Goal: Complete application form

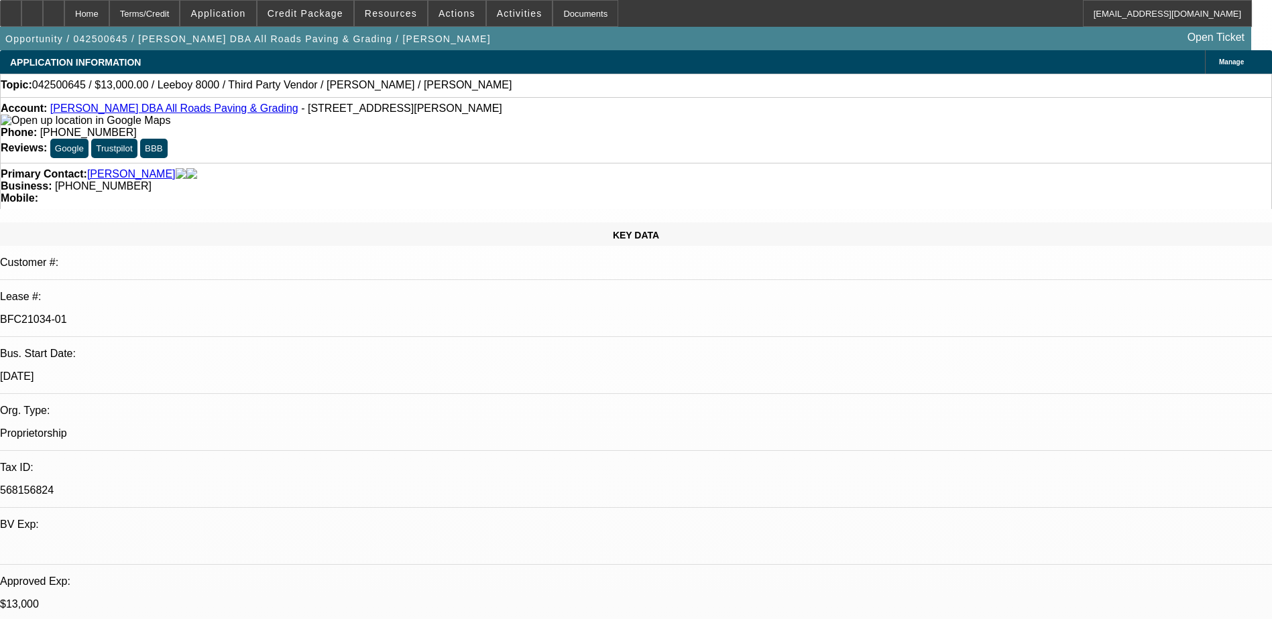
select select "0"
select select "3"
select select "0.1"
select select "5"
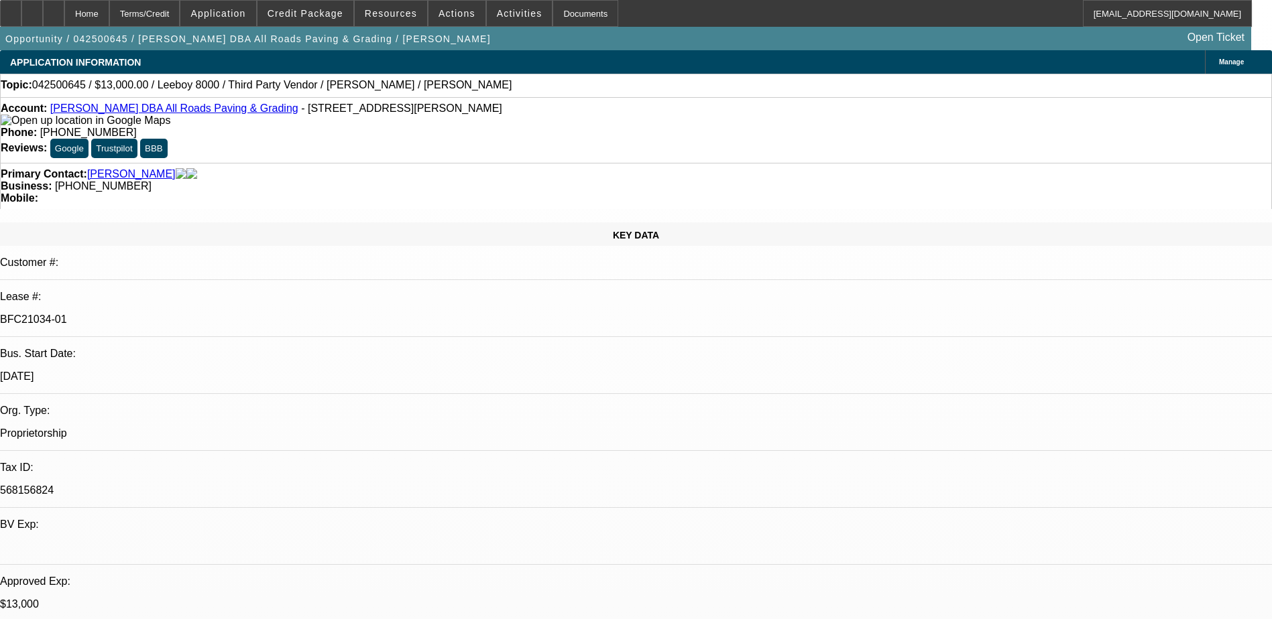
select select "0"
select select "3"
select select "0.1"
select select "5"
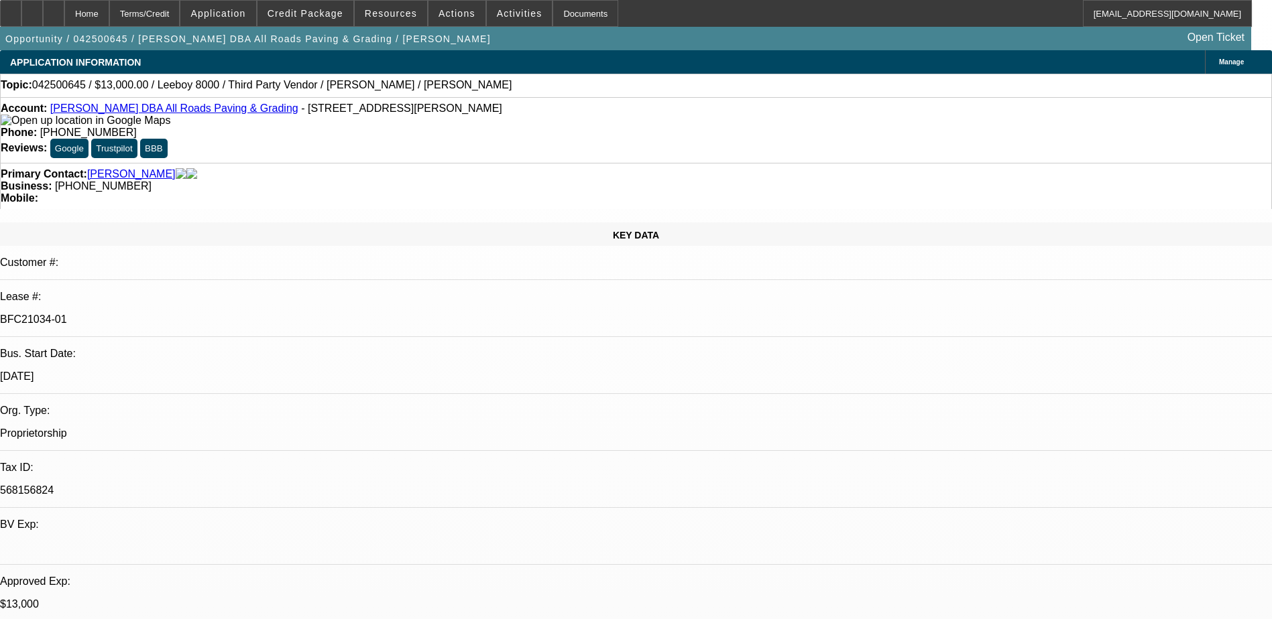
select select "0"
select select "3"
select select "0.1"
select select "5"
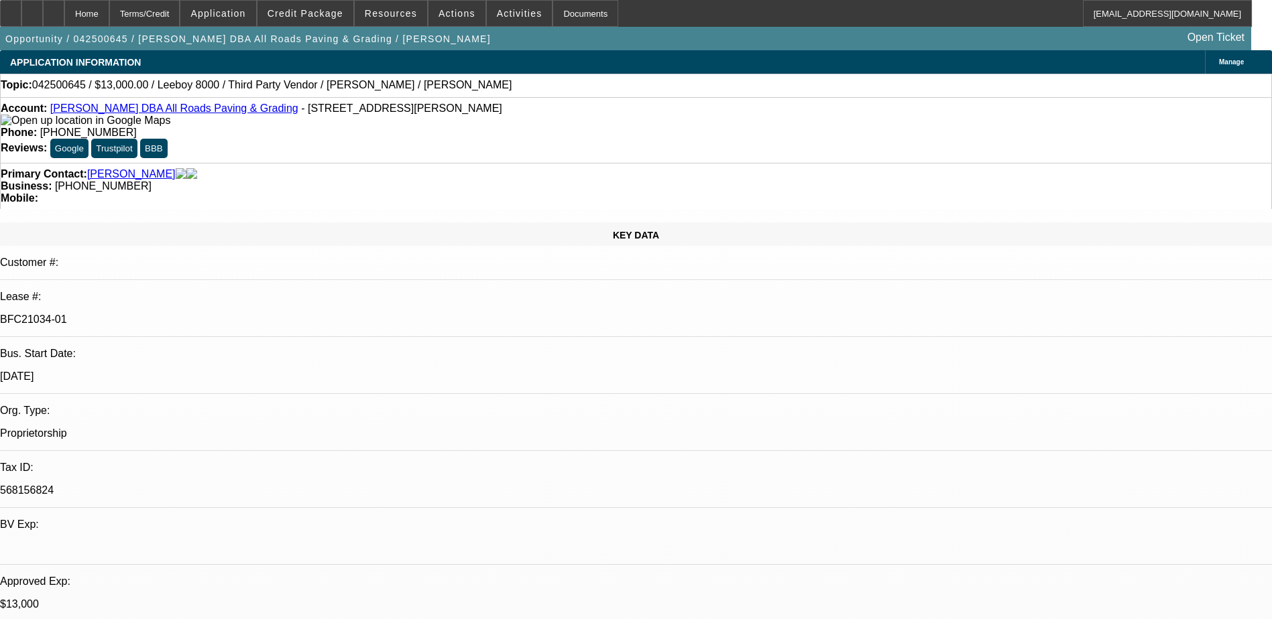
select select "0"
select select "3"
select select "0.1"
select select "5"
